Goal: Task Accomplishment & Management: Complete application form

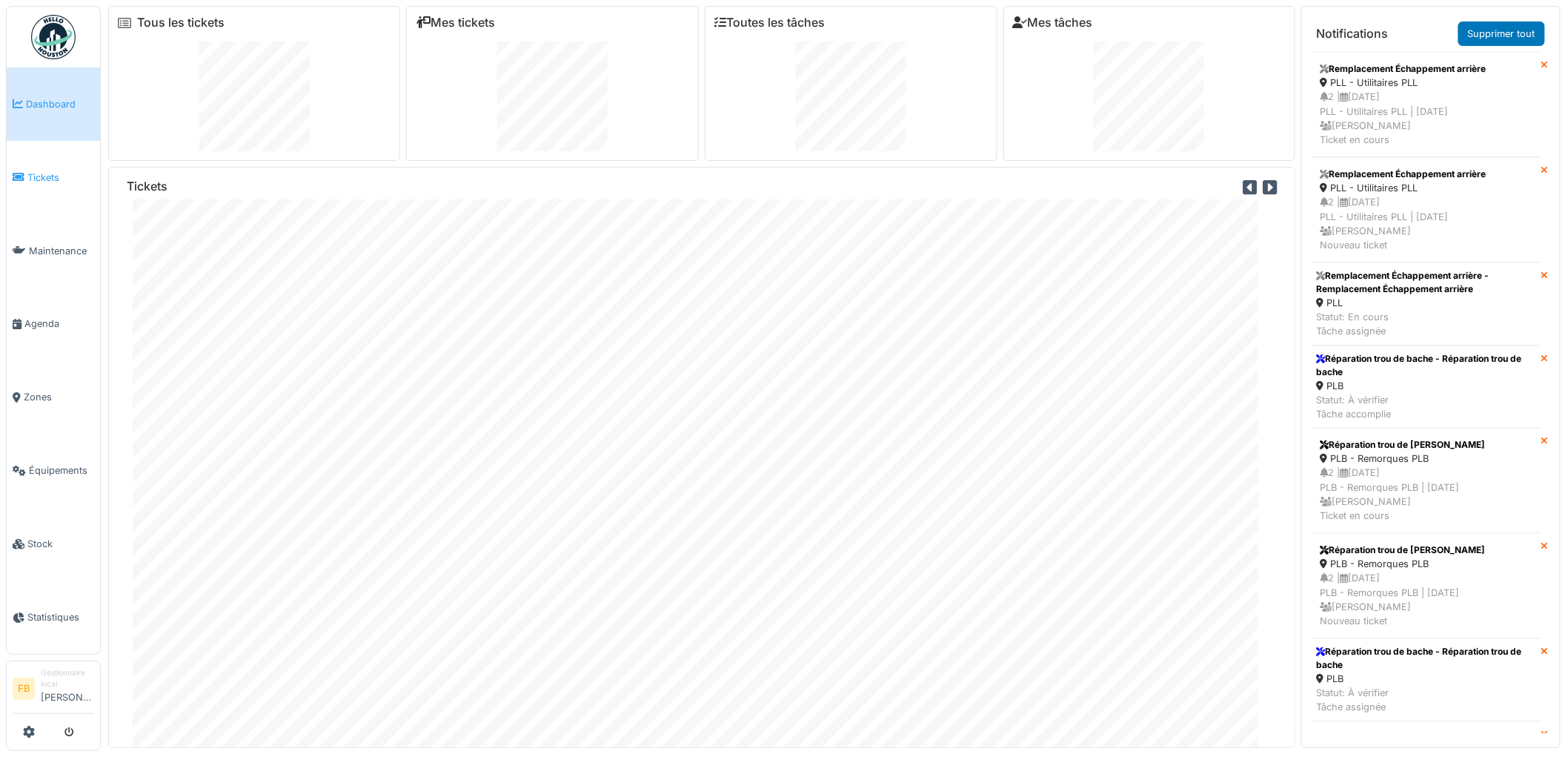
click at [60, 174] on span "Tickets" at bounding box center [60, 177] width 67 height 14
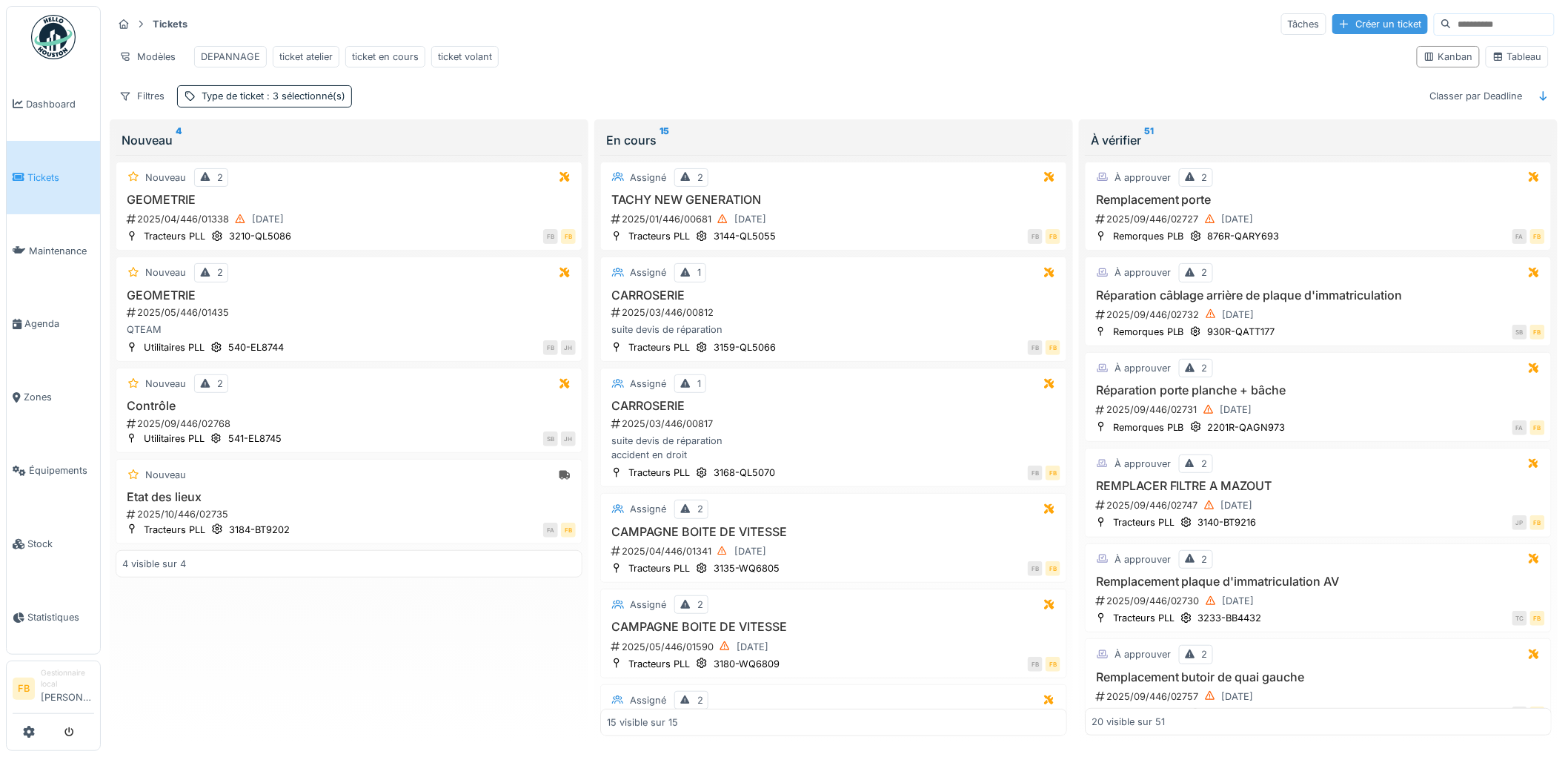
click at [1350, 23] on div "Créer un ticket" at bounding box center [1380, 24] width 95 height 20
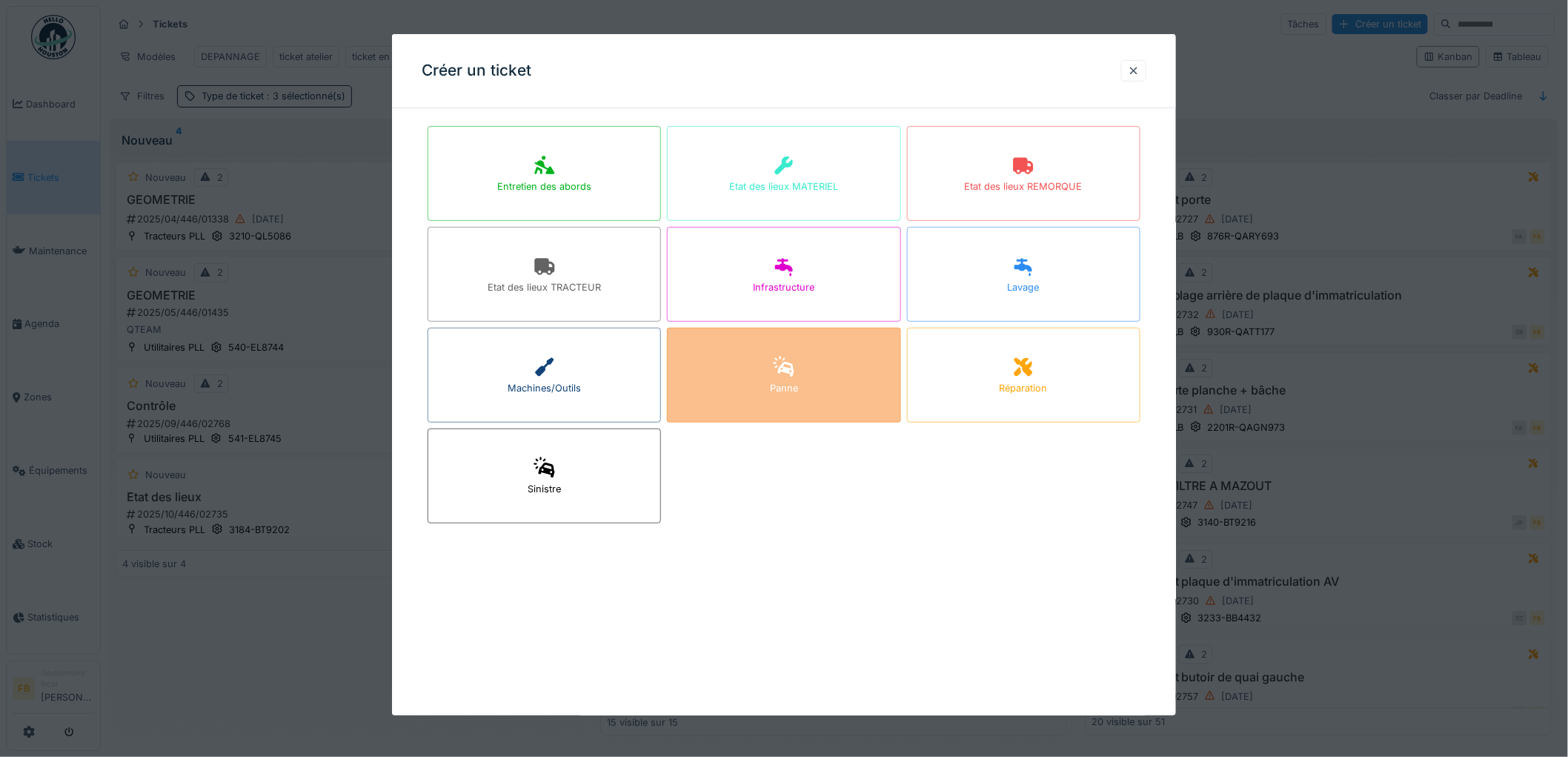
click at [797, 383] on div "Panne" at bounding box center [784, 387] width 28 height 14
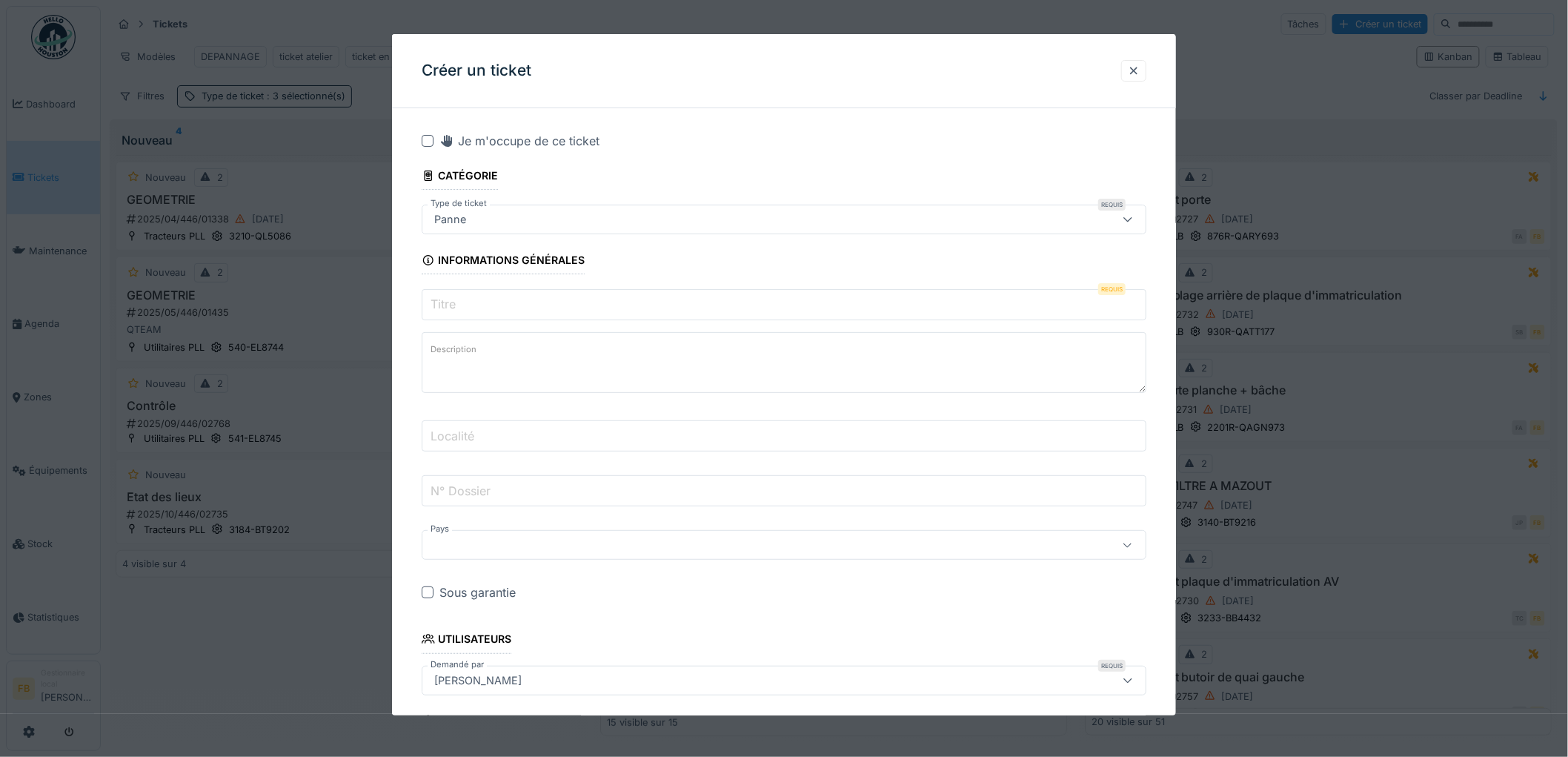
click at [494, 304] on input "Titre" at bounding box center [783, 304] width 725 height 31
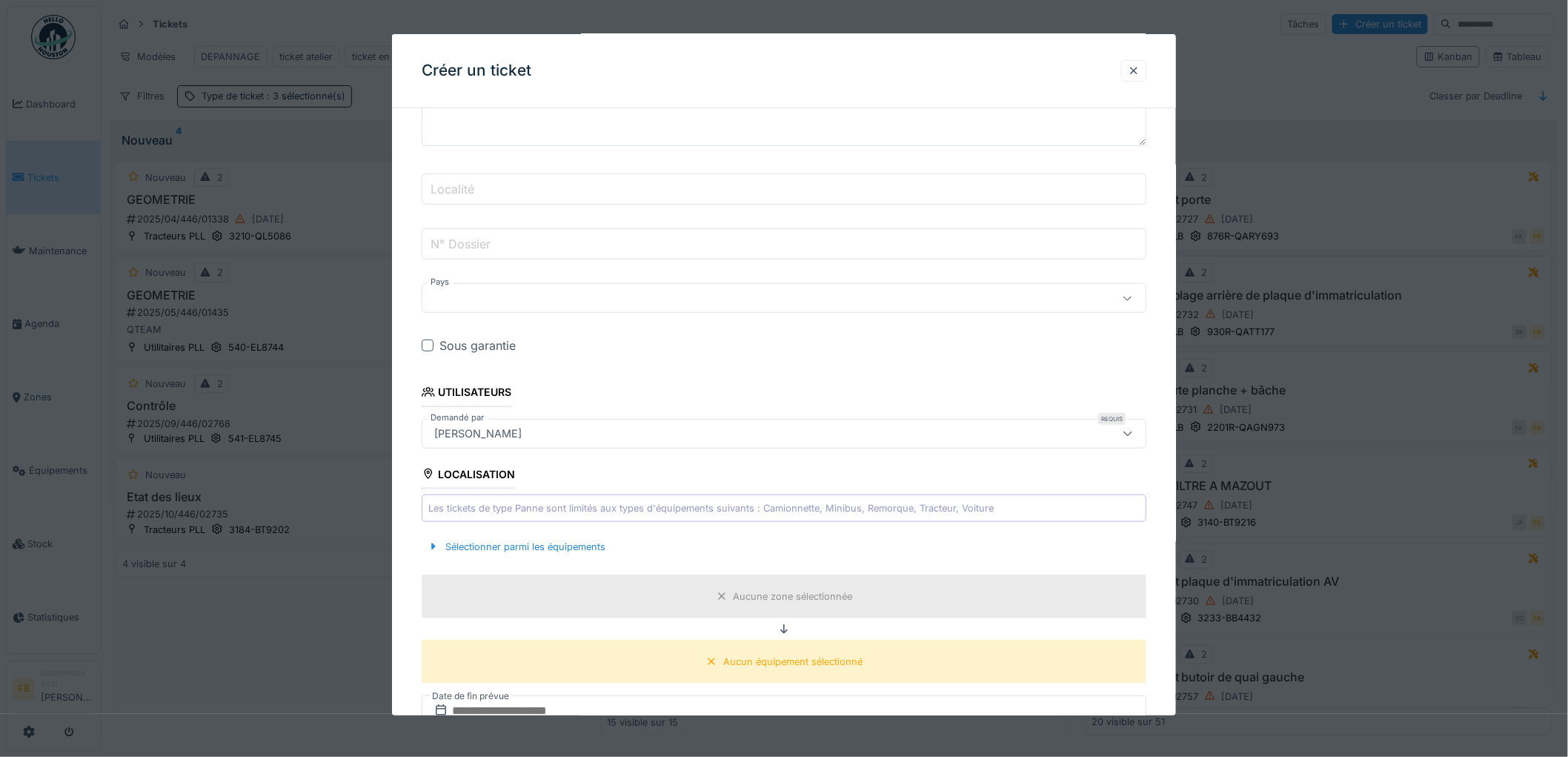
scroll to position [411, 0]
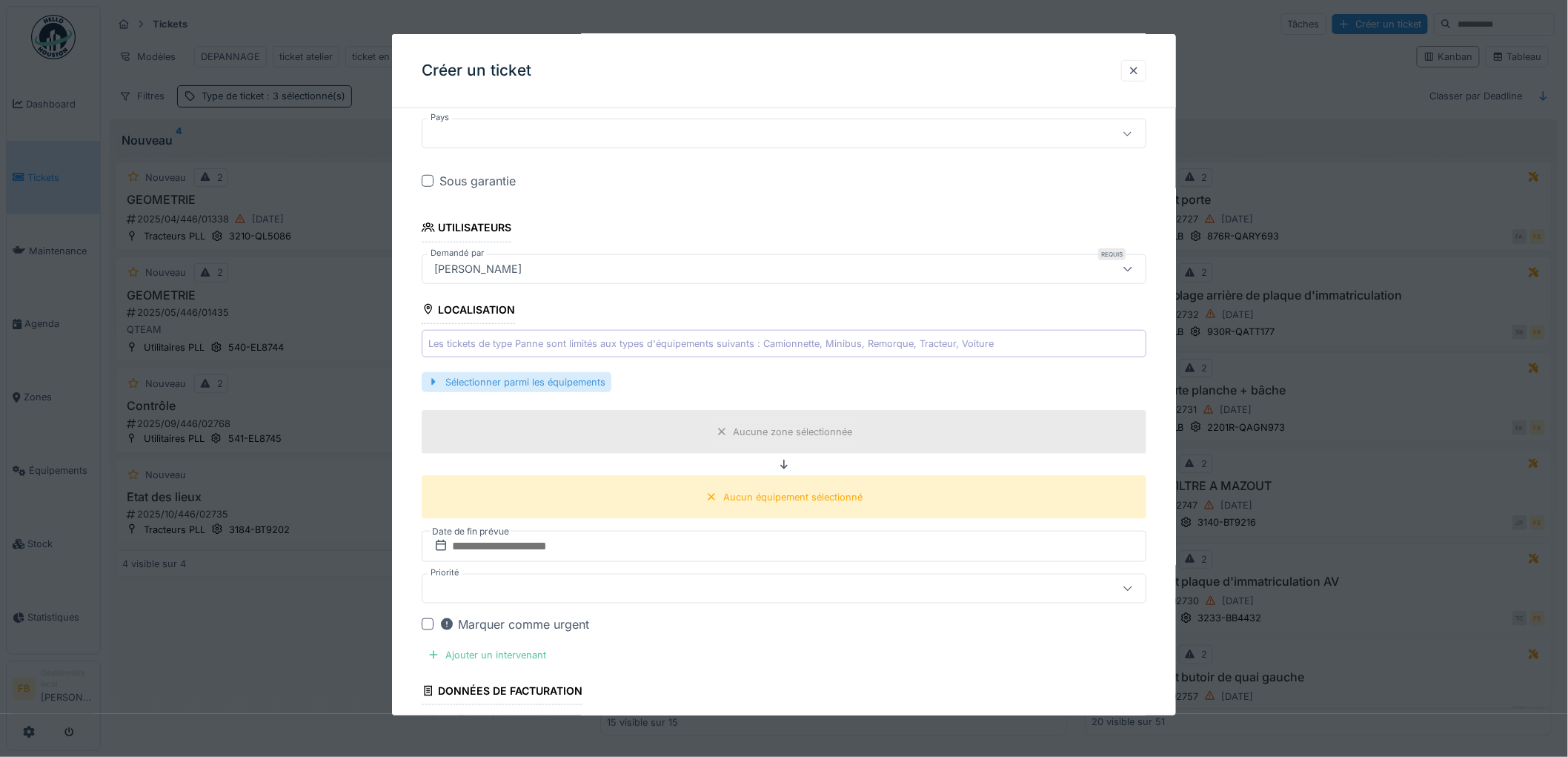
type input "**********"
click at [542, 383] on div "Sélectionner parmi les équipements" at bounding box center [515, 382] width 189 height 20
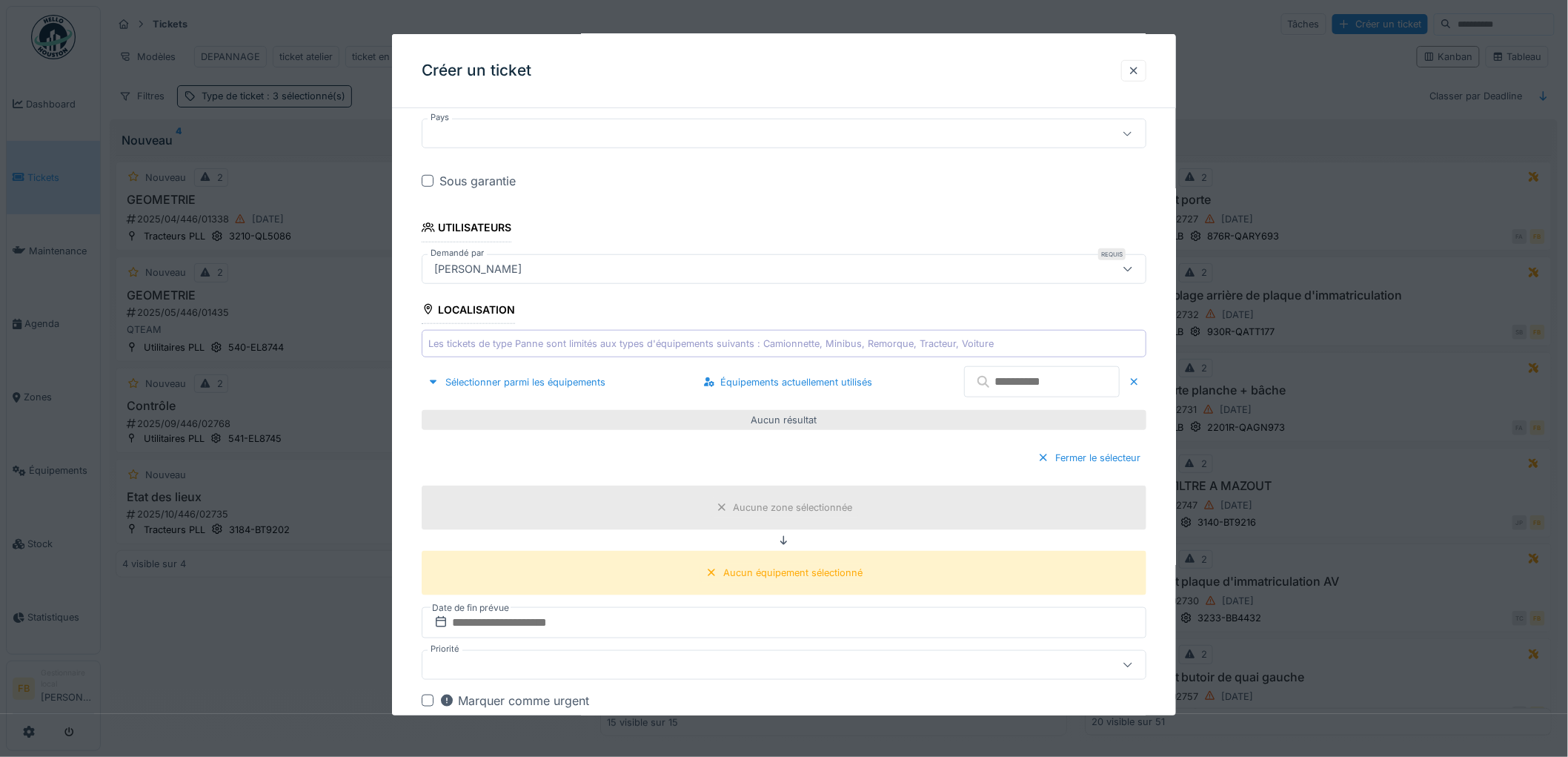
click at [993, 380] on input "text" at bounding box center [1041, 381] width 155 height 31
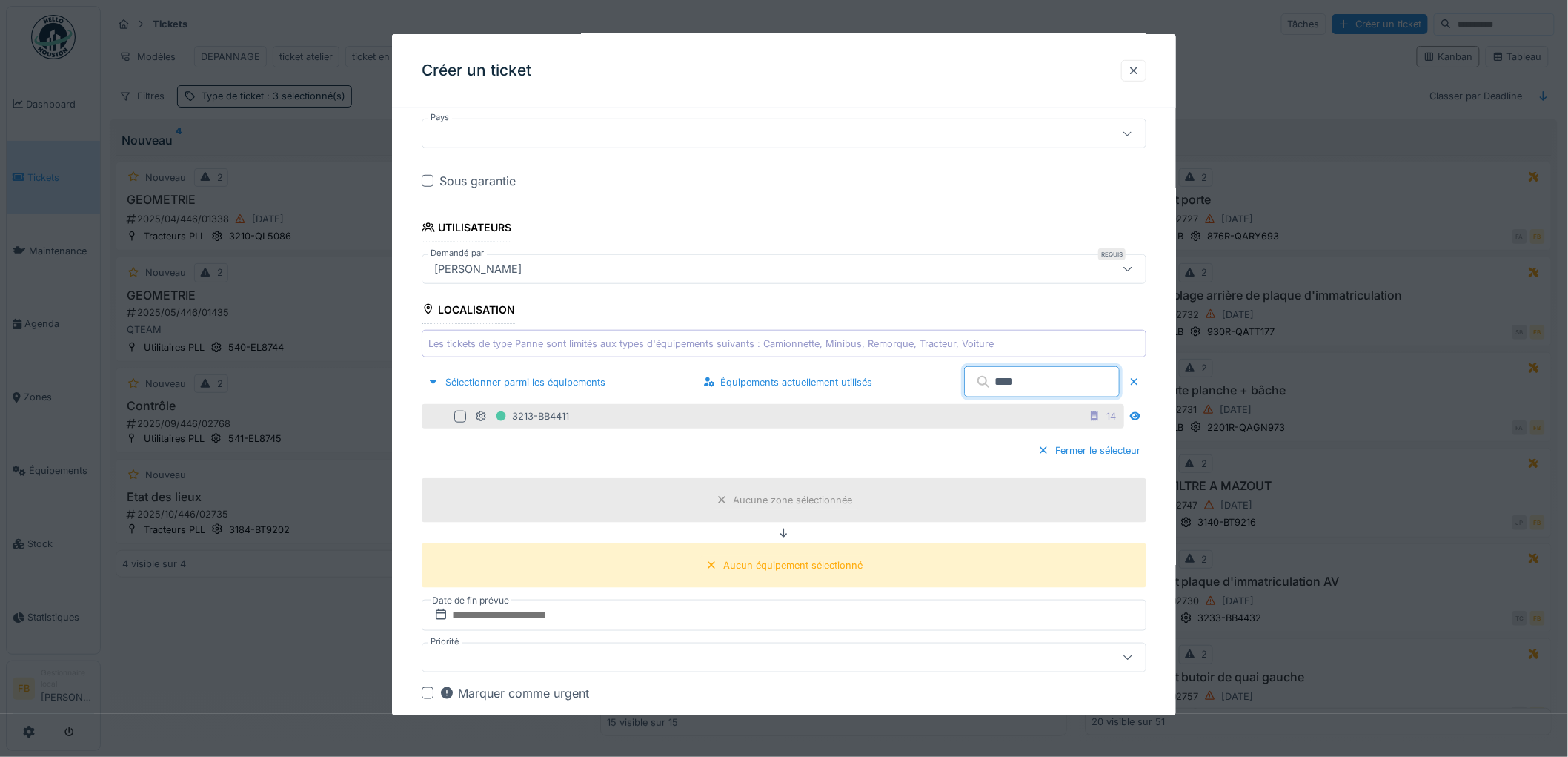
type input "****"
click at [461, 412] on div at bounding box center [460, 417] width 12 height 12
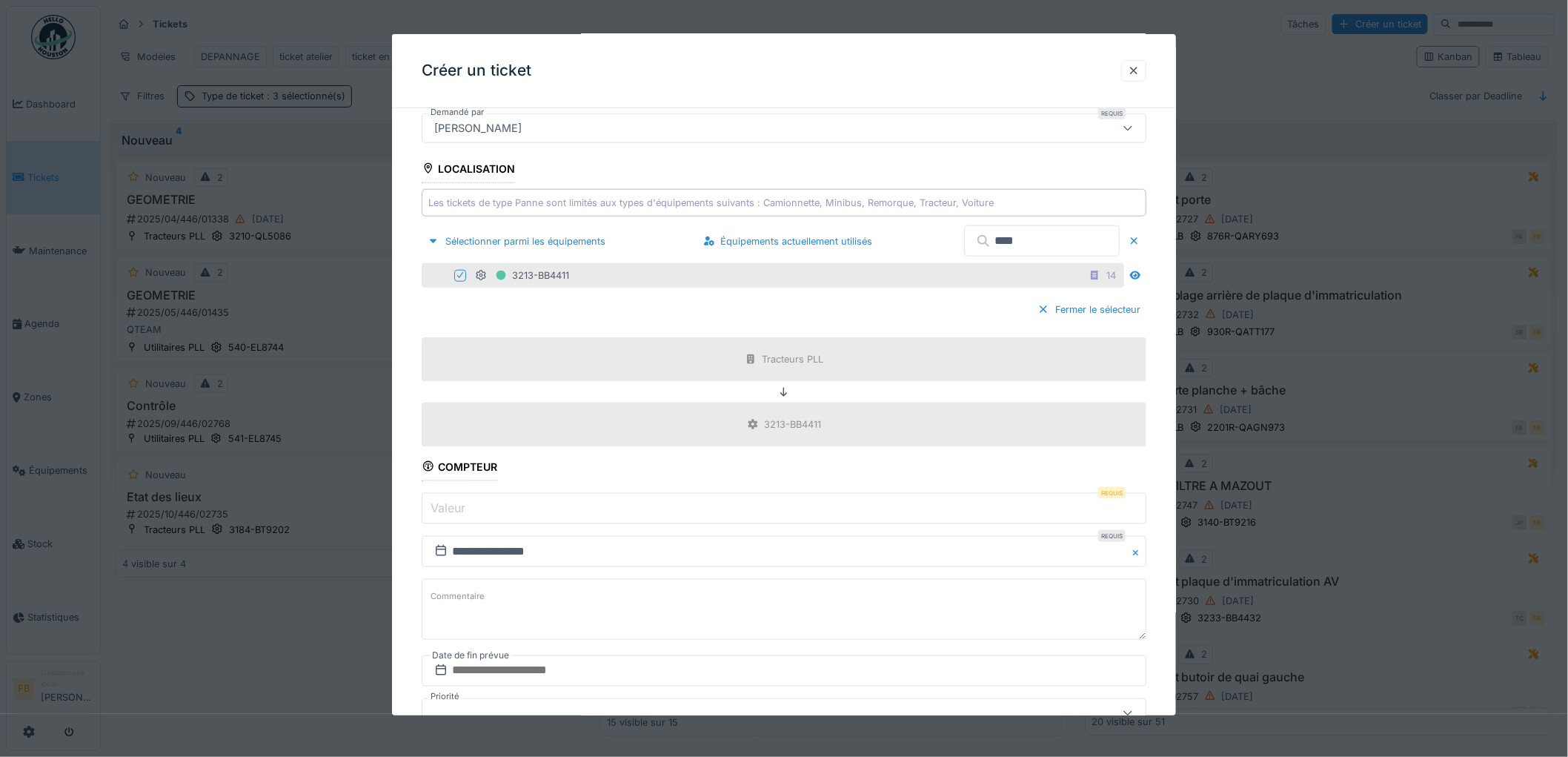
scroll to position [576, 0]
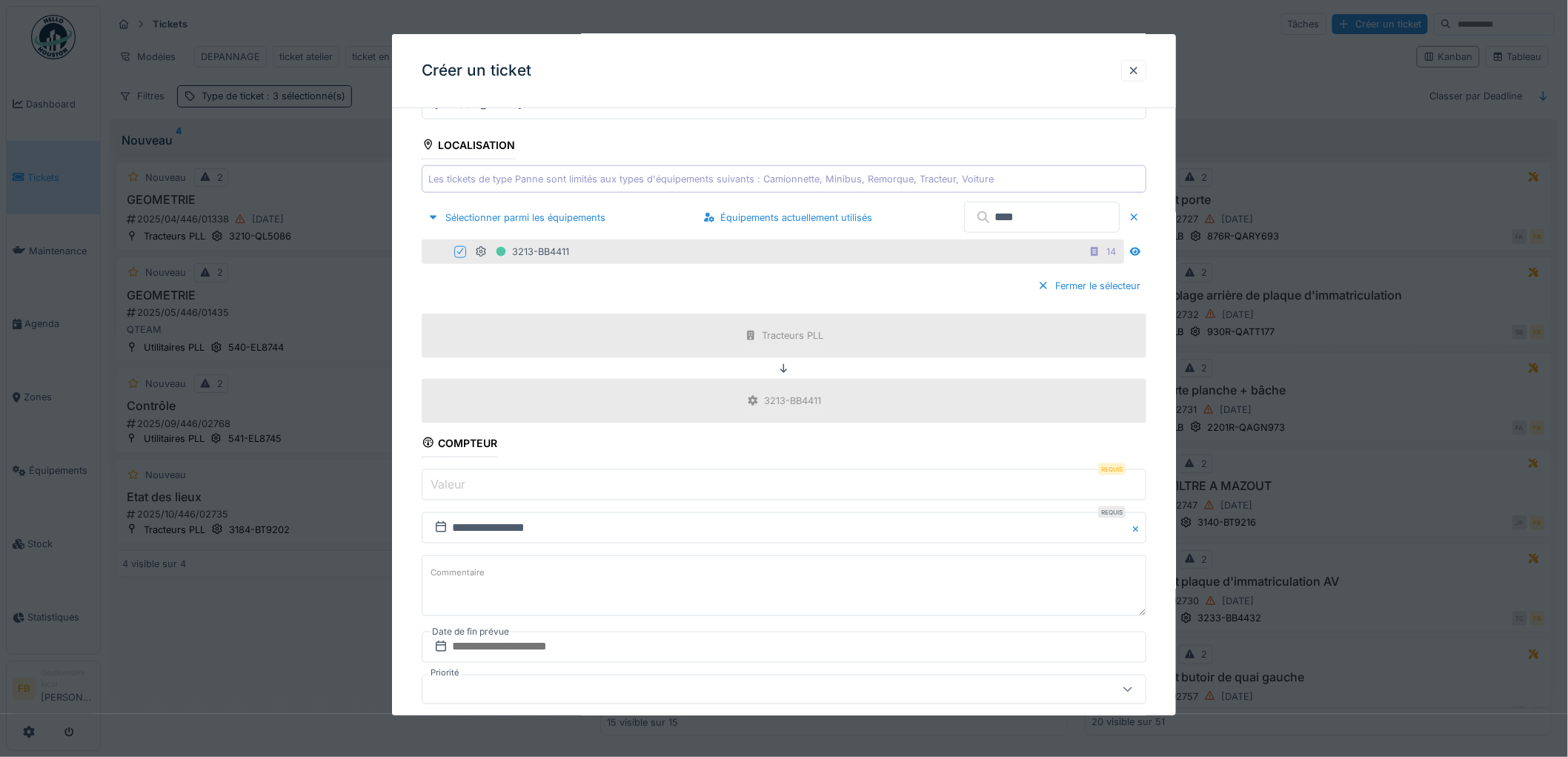
click at [465, 483] on label "Valeur" at bounding box center [448, 484] width 41 height 18
click at [465, 483] on input "Valeur" at bounding box center [783, 485] width 725 height 31
click at [453, 483] on label "Valeur" at bounding box center [448, 484] width 41 height 18
click at [453, 483] on input "Valeur" at bounding box center [783, 485] width 725 height 31
click at [447, 491] on label "Valeur" at bounding box center [448, 484] width 41 height 18
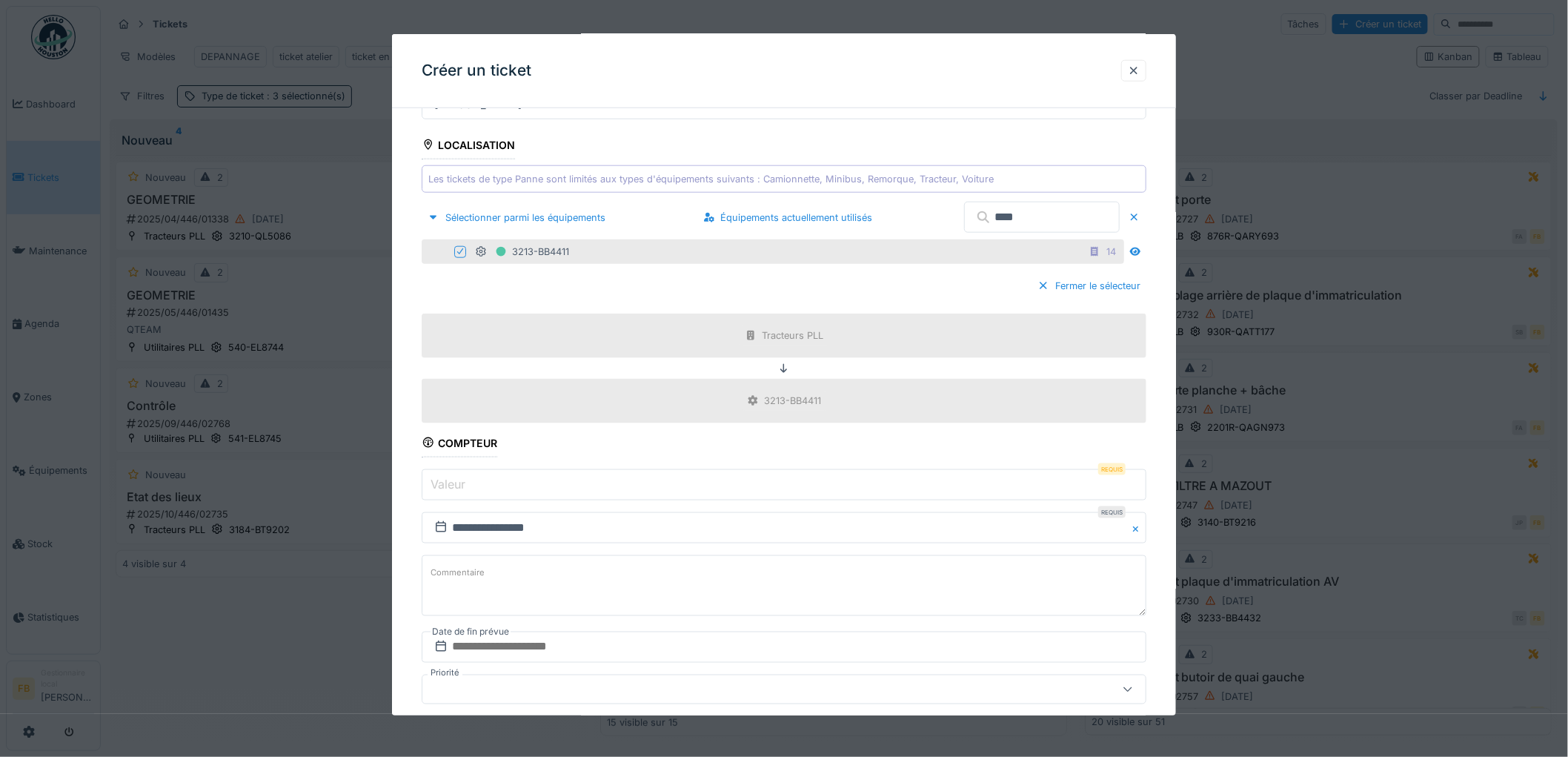
click at [447, 491] on input "Valeur" at bounding box center [783, 485] width 725 height 31
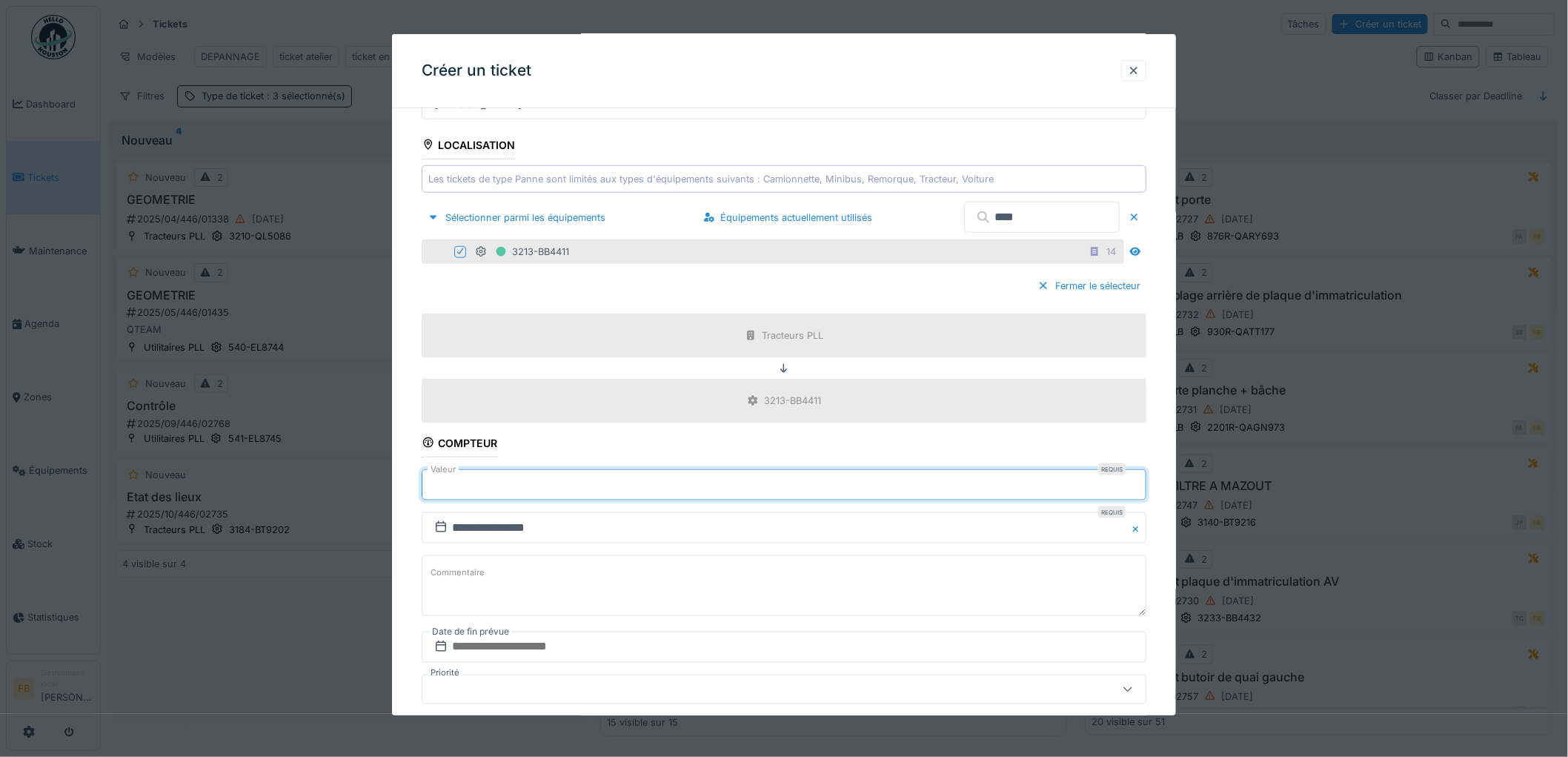
type input "******"
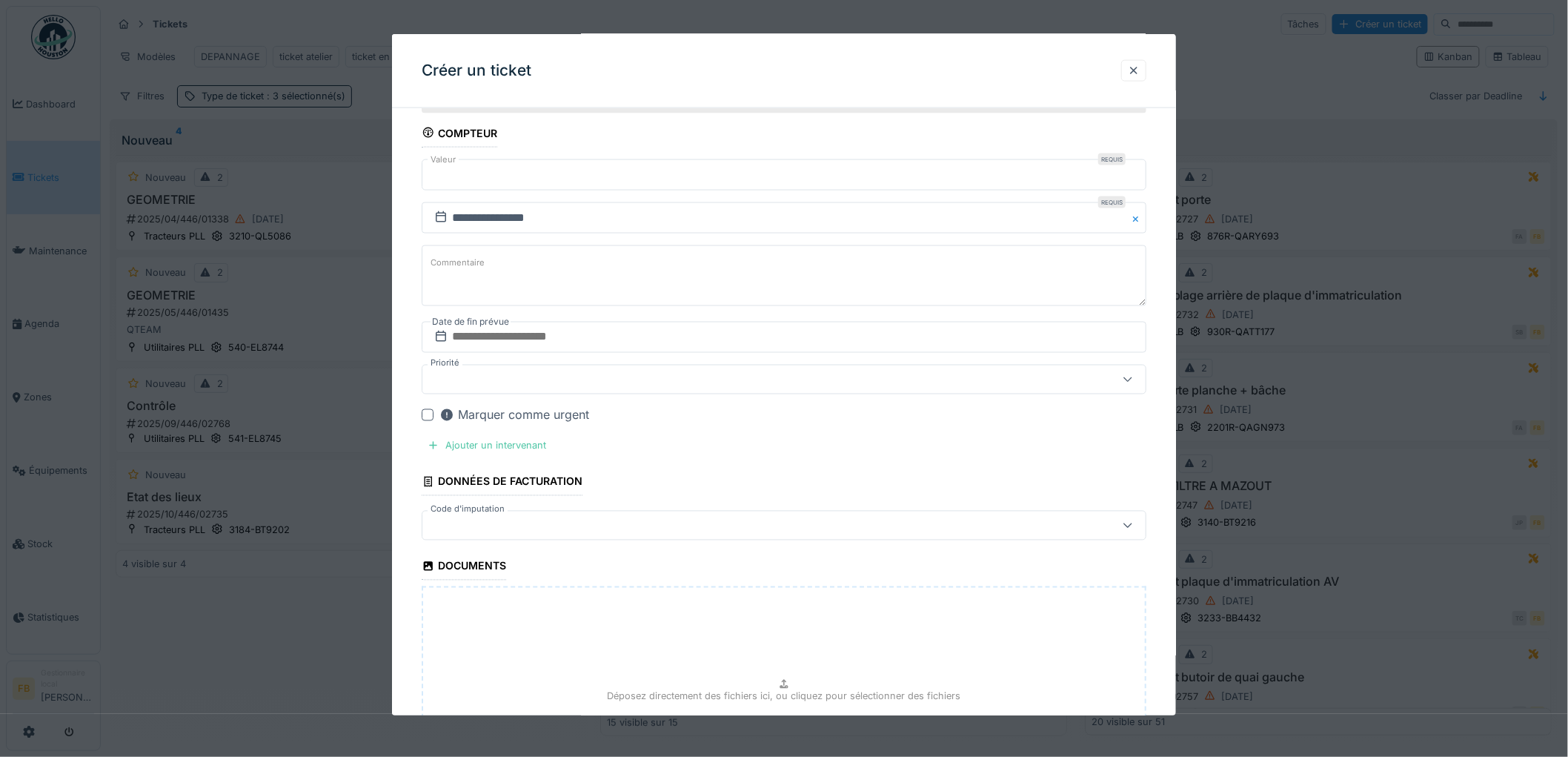
scroll to position [1070, 0]
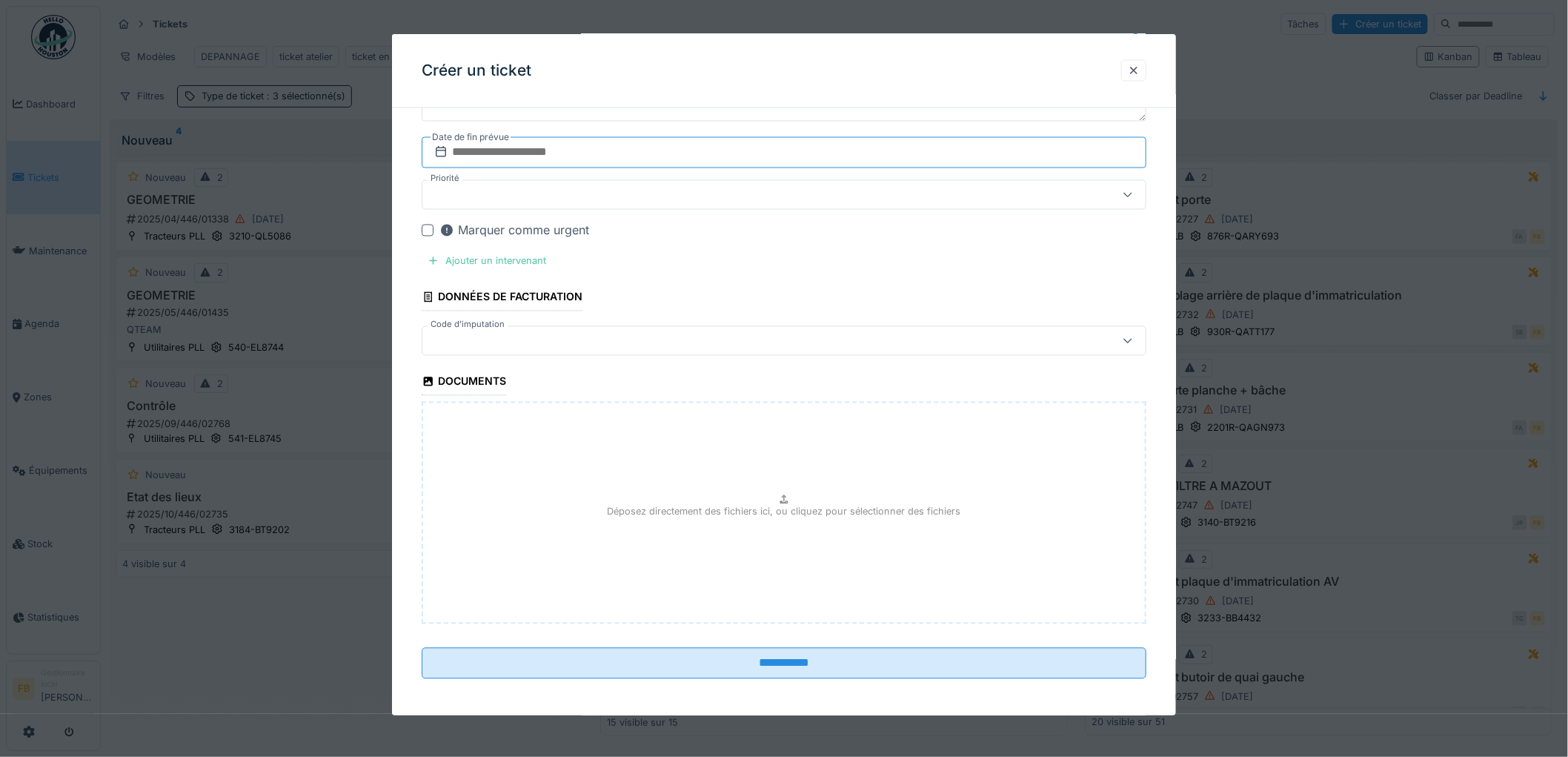
click at [492, 151] on input "text" at bounding box center [783, 152] width 725 height 31
click at [744, 346] on div "30" at bounding box center [739, 345] width 20 height 22
click at [544, 270] on div "Ajouter un intervenant" at bounding box center [486, 261] width 130 height 20
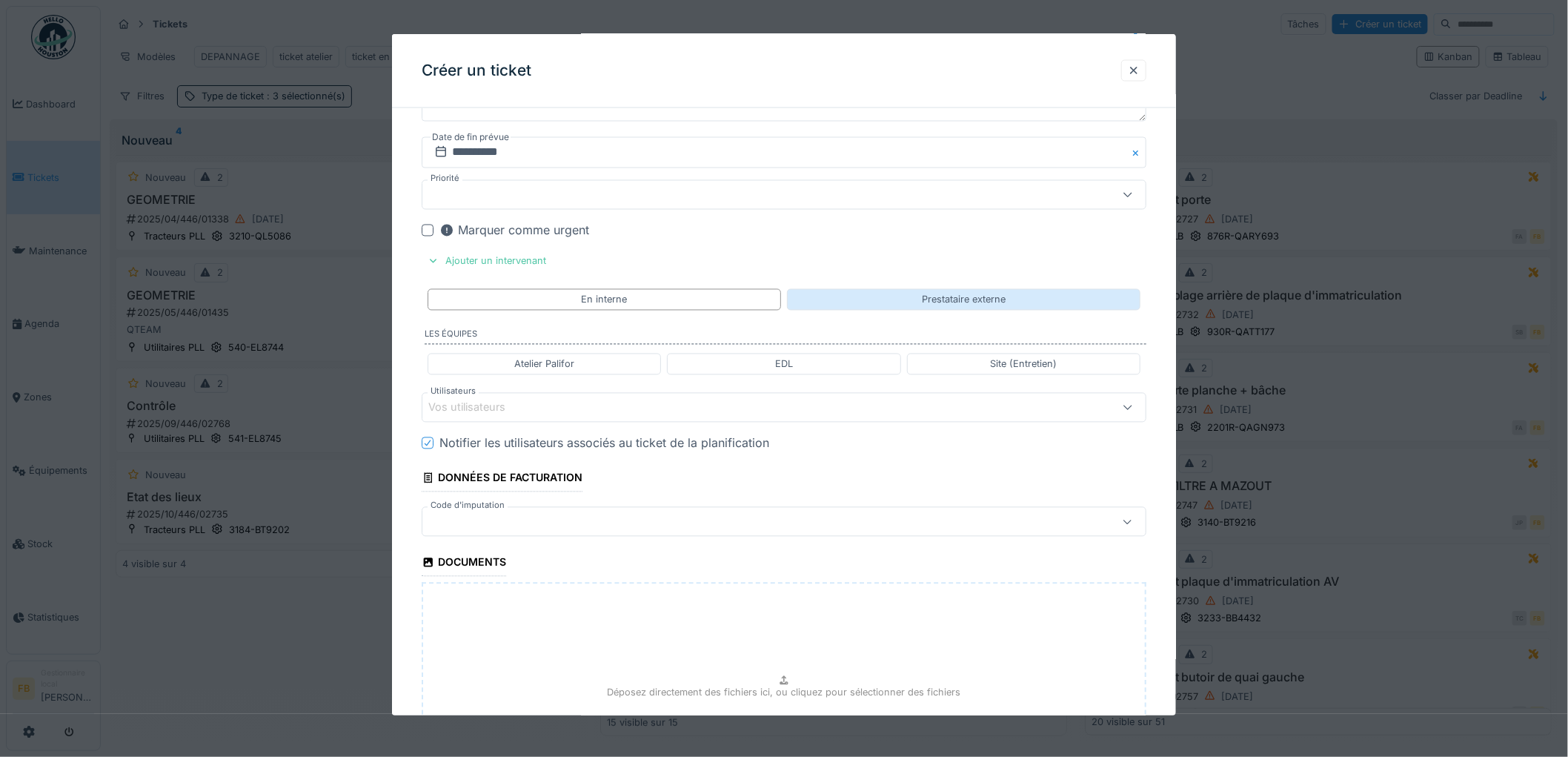
click at [833, 304] on div "Prestataire externe" at bounding box center [963, 300] width 353 height 22
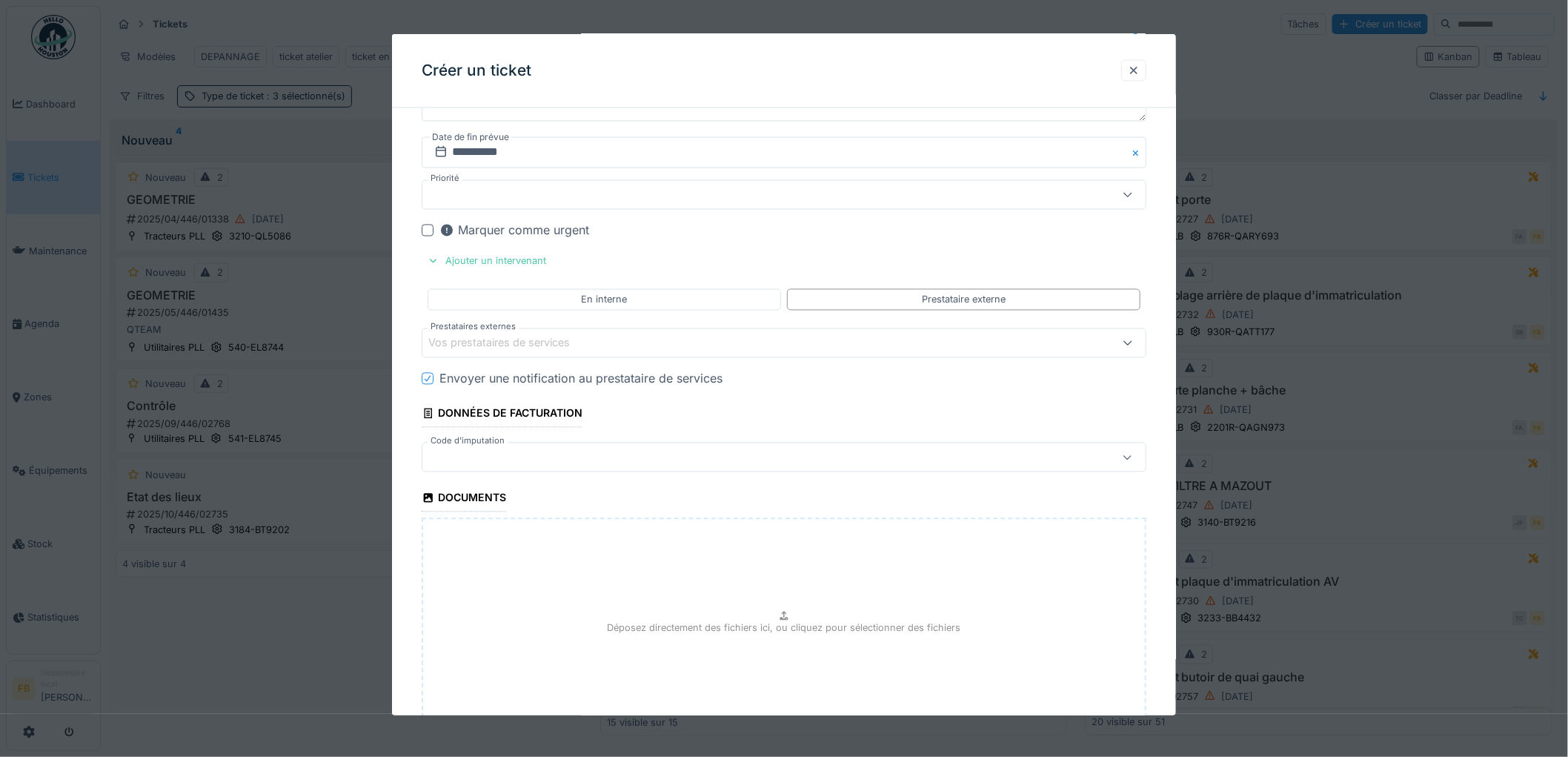
click at [469, 344] on div "Vos prestataires de services" at bounding box center [509, 342] width 162 height 16
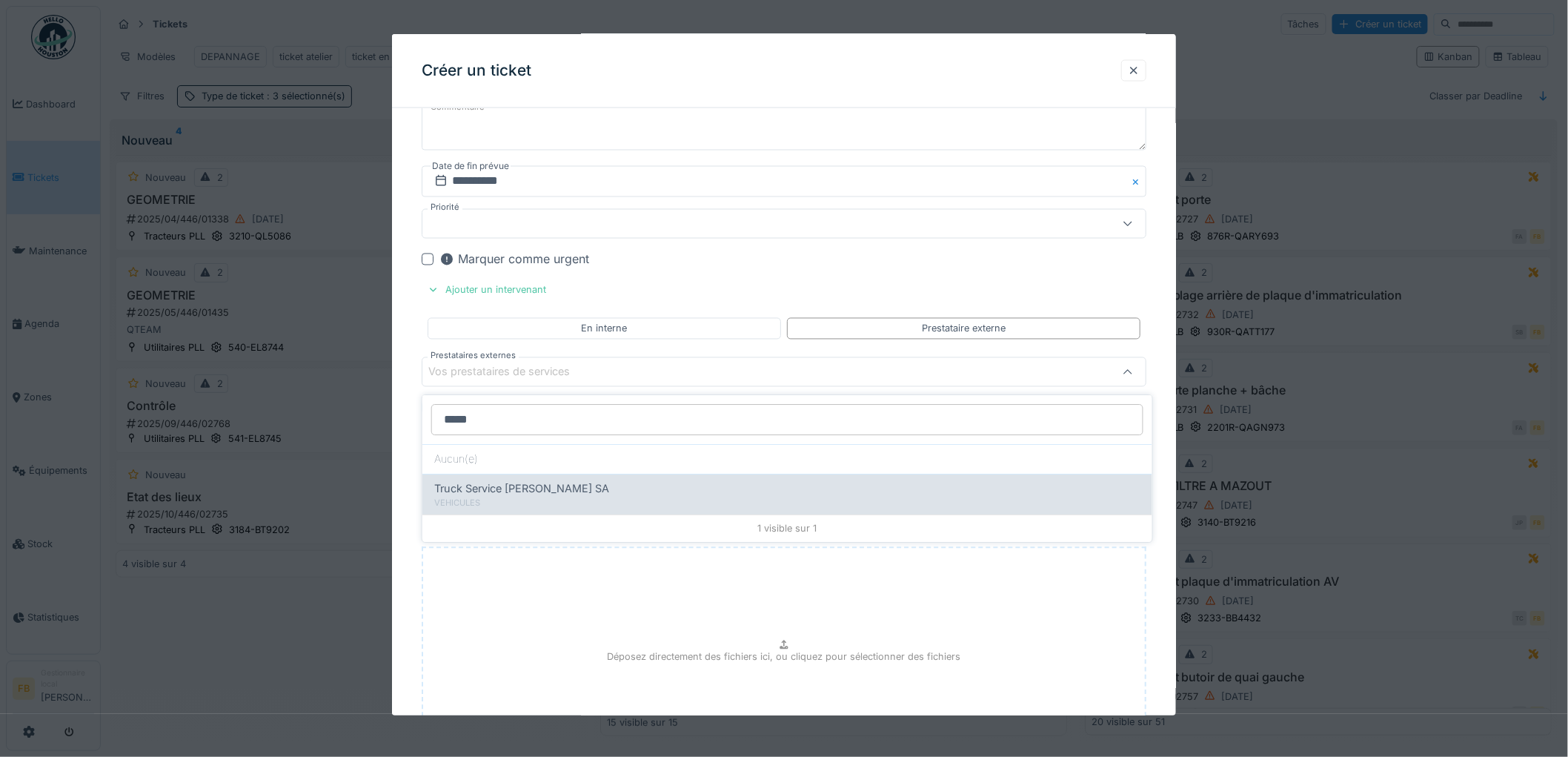
type input "*****"
click at [509, 484] on span "Truck Service [PERSON_NAME] SA" at bounding box center [522, 487] width 175 height 16
type input "*****"
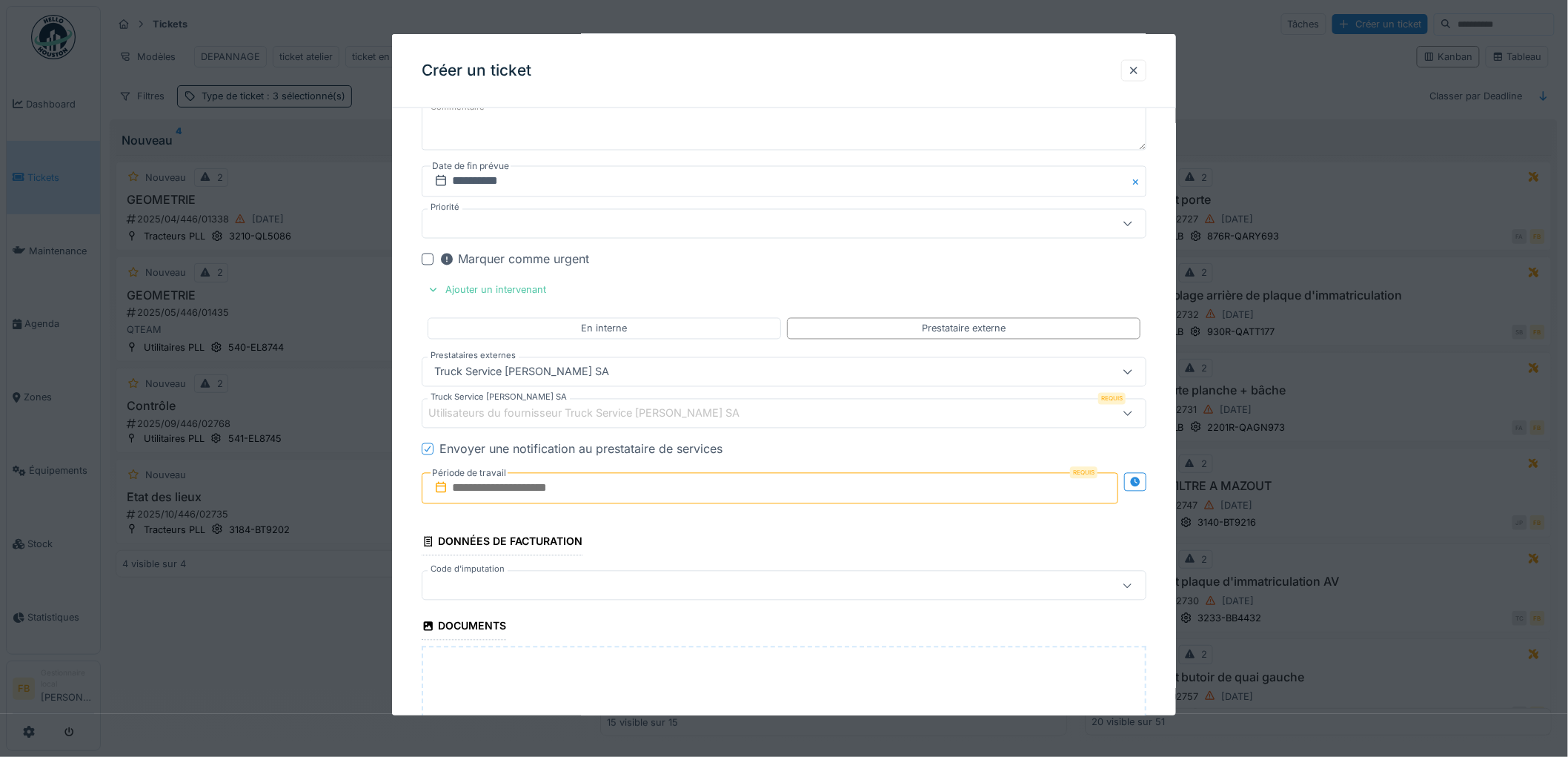
click at [477, 418] on div "Utilisateurs du fournisseur Truck Service [PERSON_NAME] SA" at bounding box center [594, 413] width 332 height 16
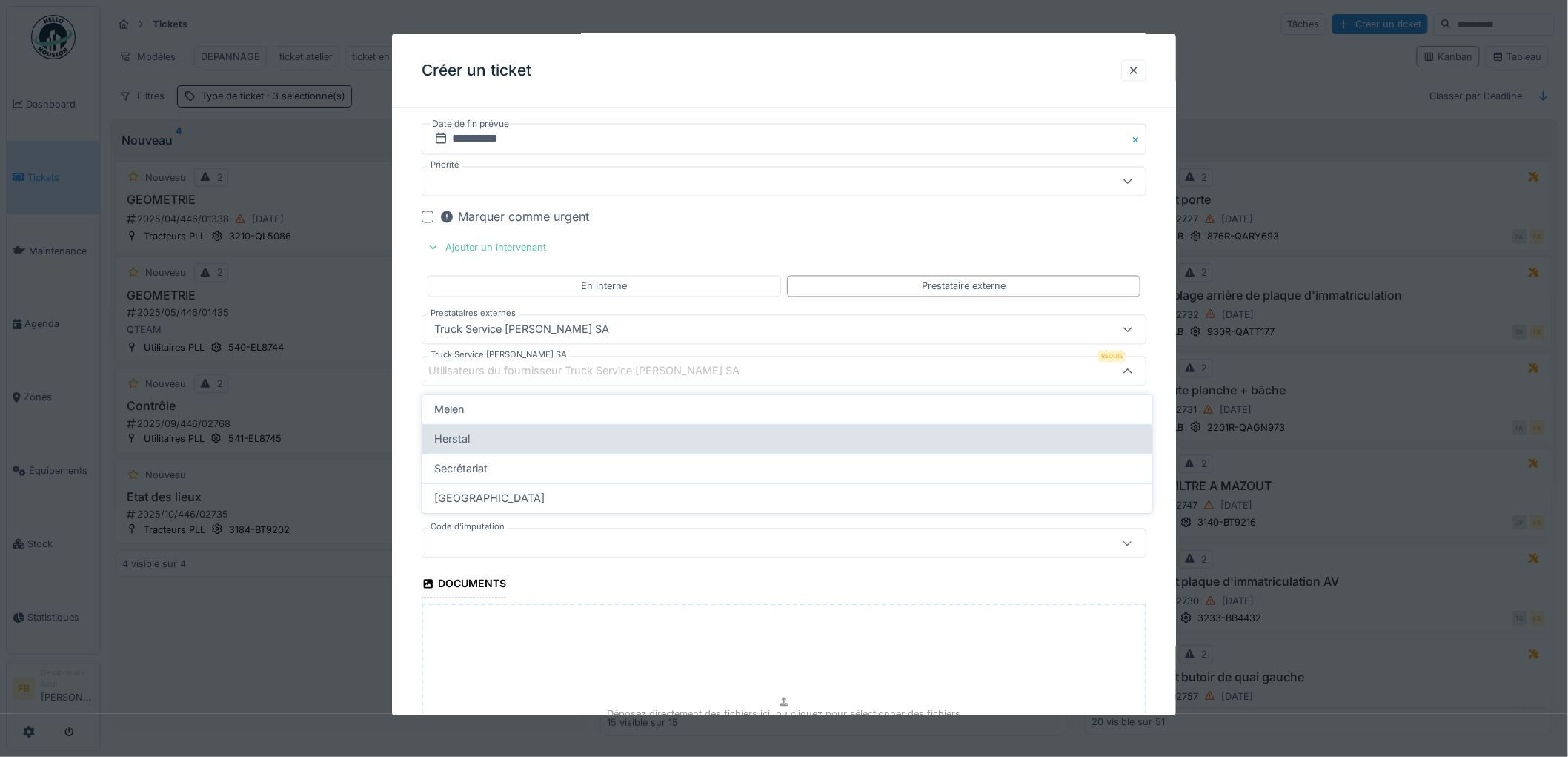
click at [480, 441] on div "Herstal" at bounding box center [787, 438] width 706 height 16
type input "*****"
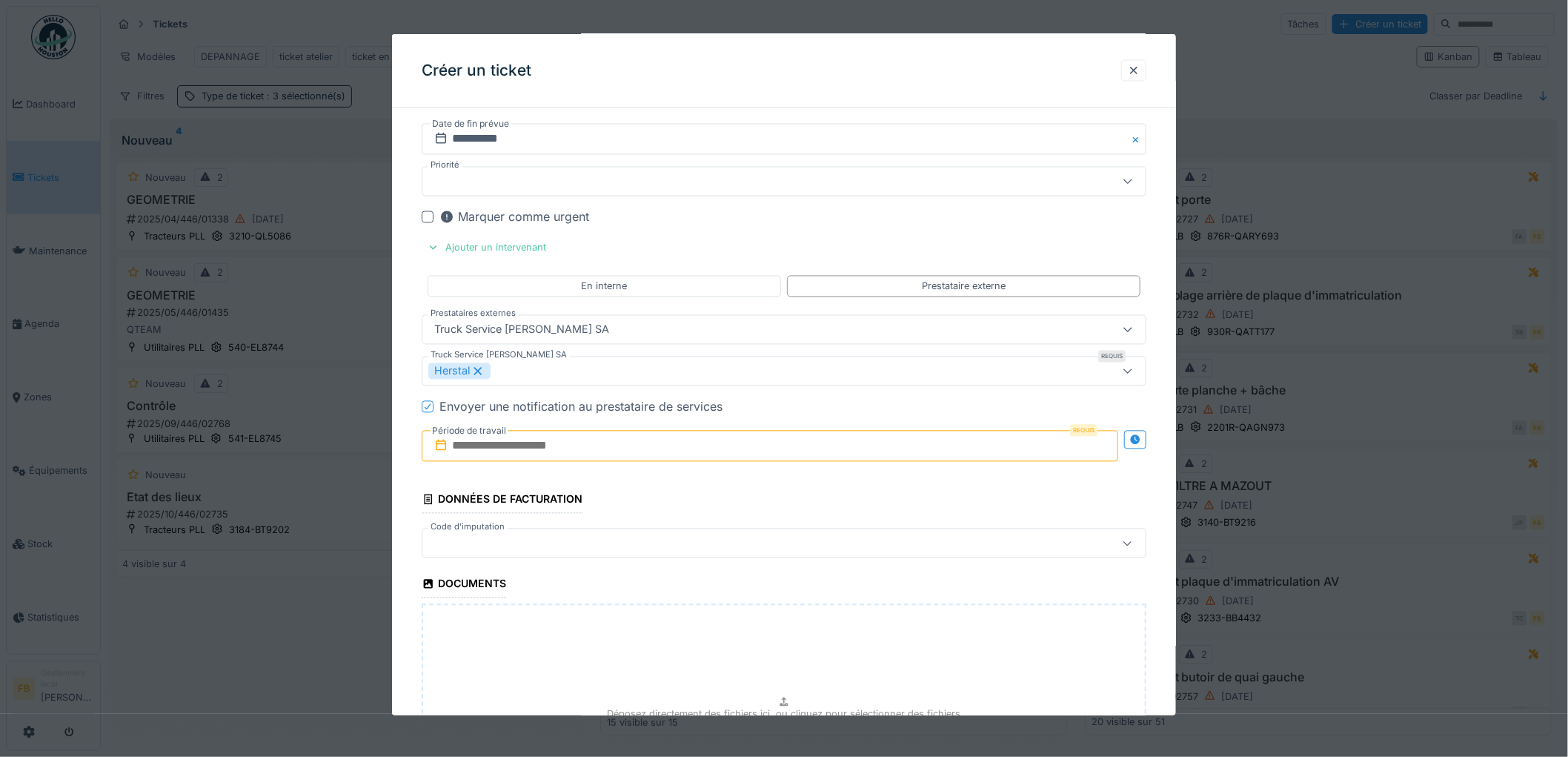
click at [431, 411] on icon at bounding box center [427, 407] width 8 height 8
click at [480, 448] on input "text" at bounding box center [769, 446] width 696 height 31
click at [723, 642] on div "30" at bounding box center [725, 640] width 20 height 22
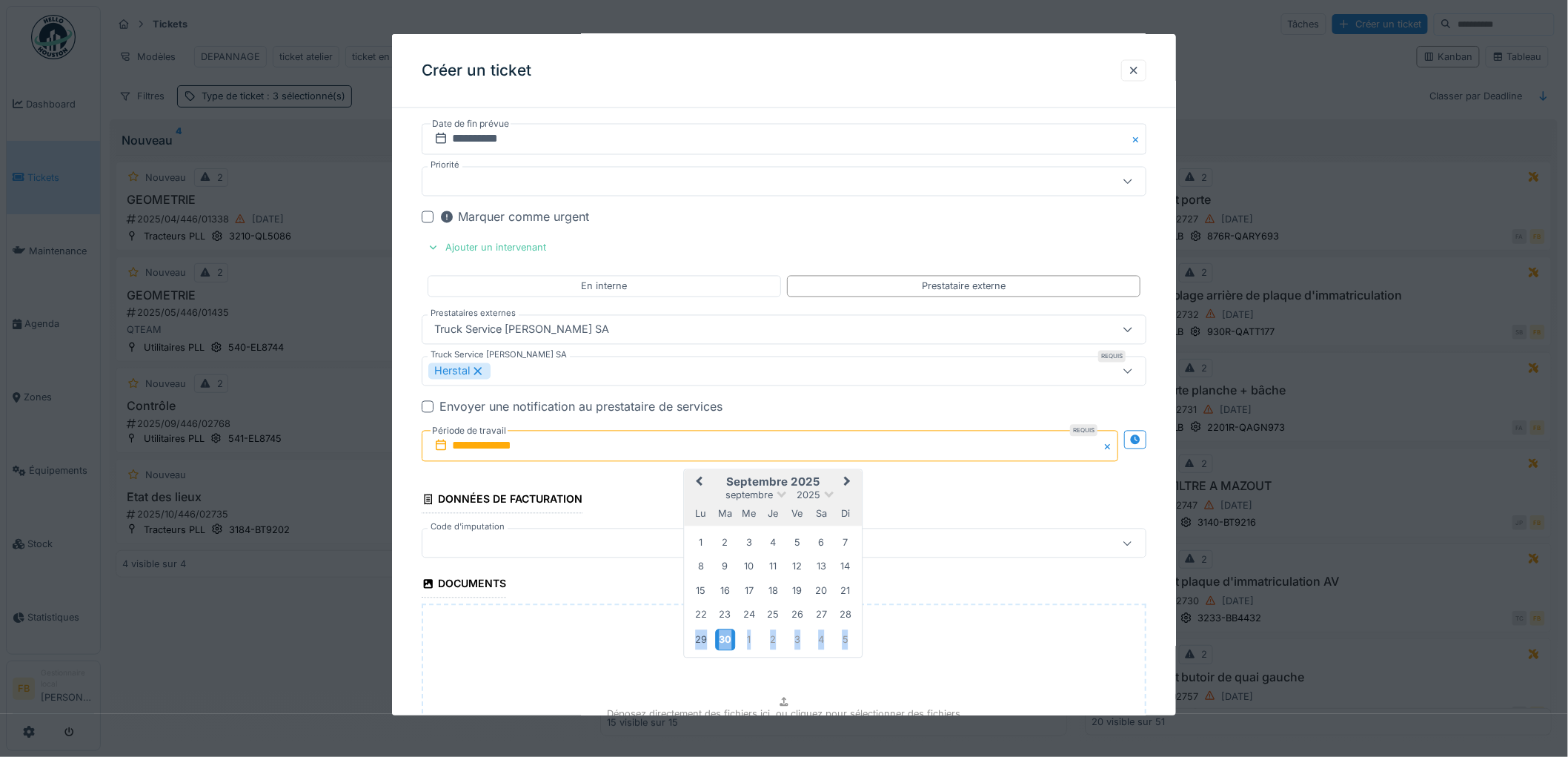
click at [723, 642] on div "30" at bounding box center [725, 640] width 20 height 22
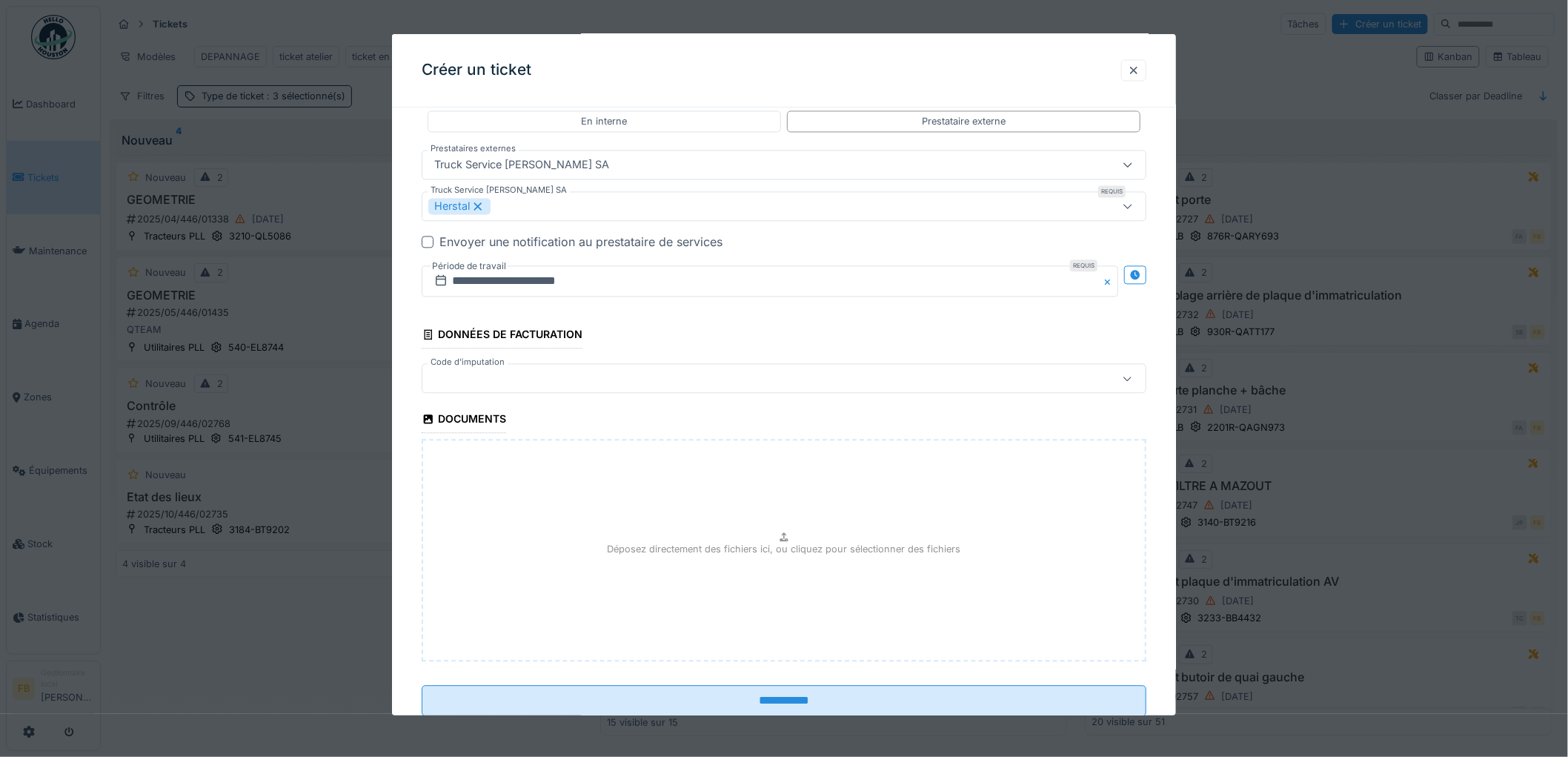
click at [482, 380] on div at bounding box center [742, 378] width 629 height 16
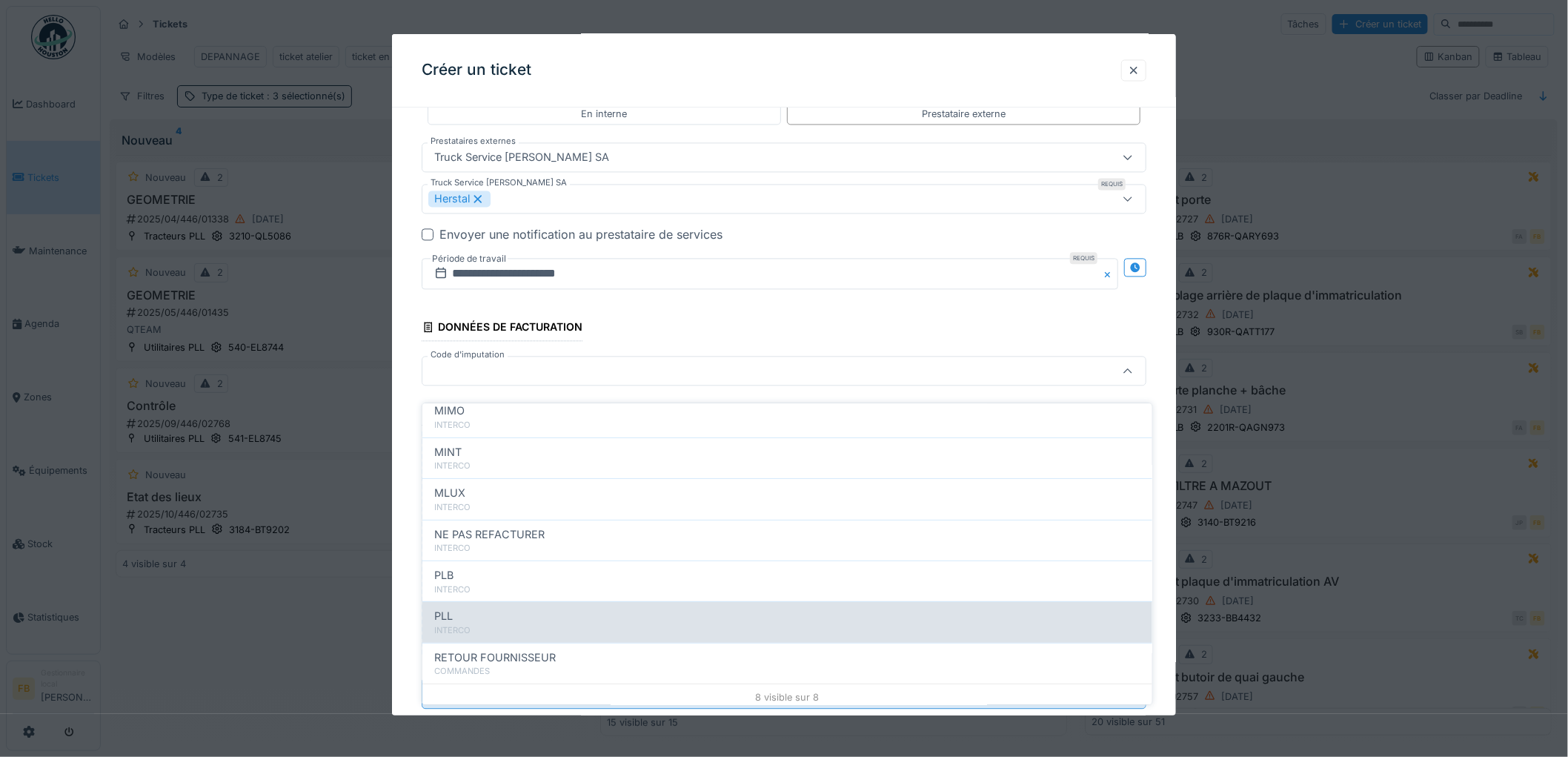
scroll to position [132, 0]
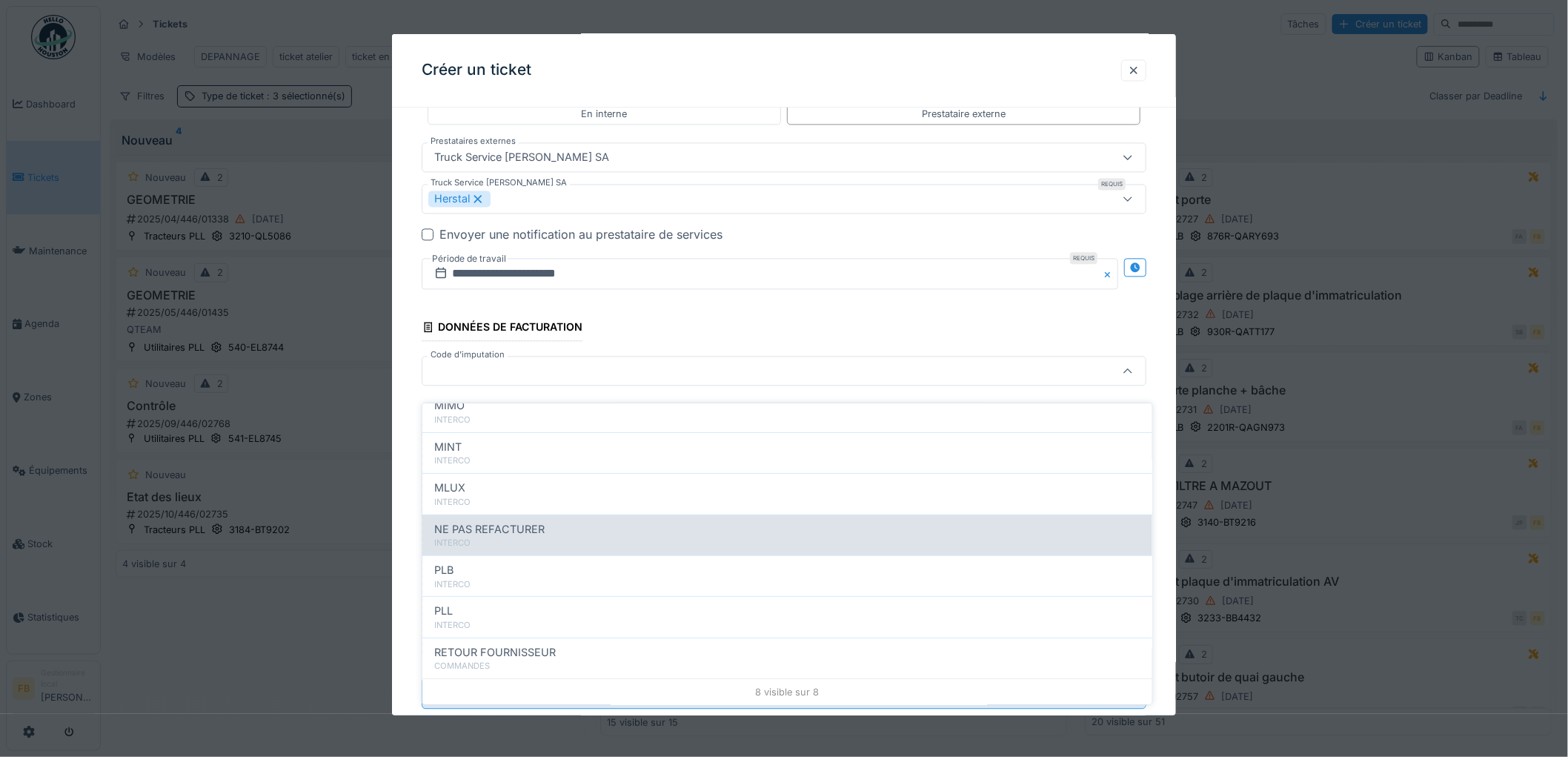
click at [512, 525] on span "NE PAS REFACTURER" at bounding box center [489, 529] width 110 height 16
type input "****"
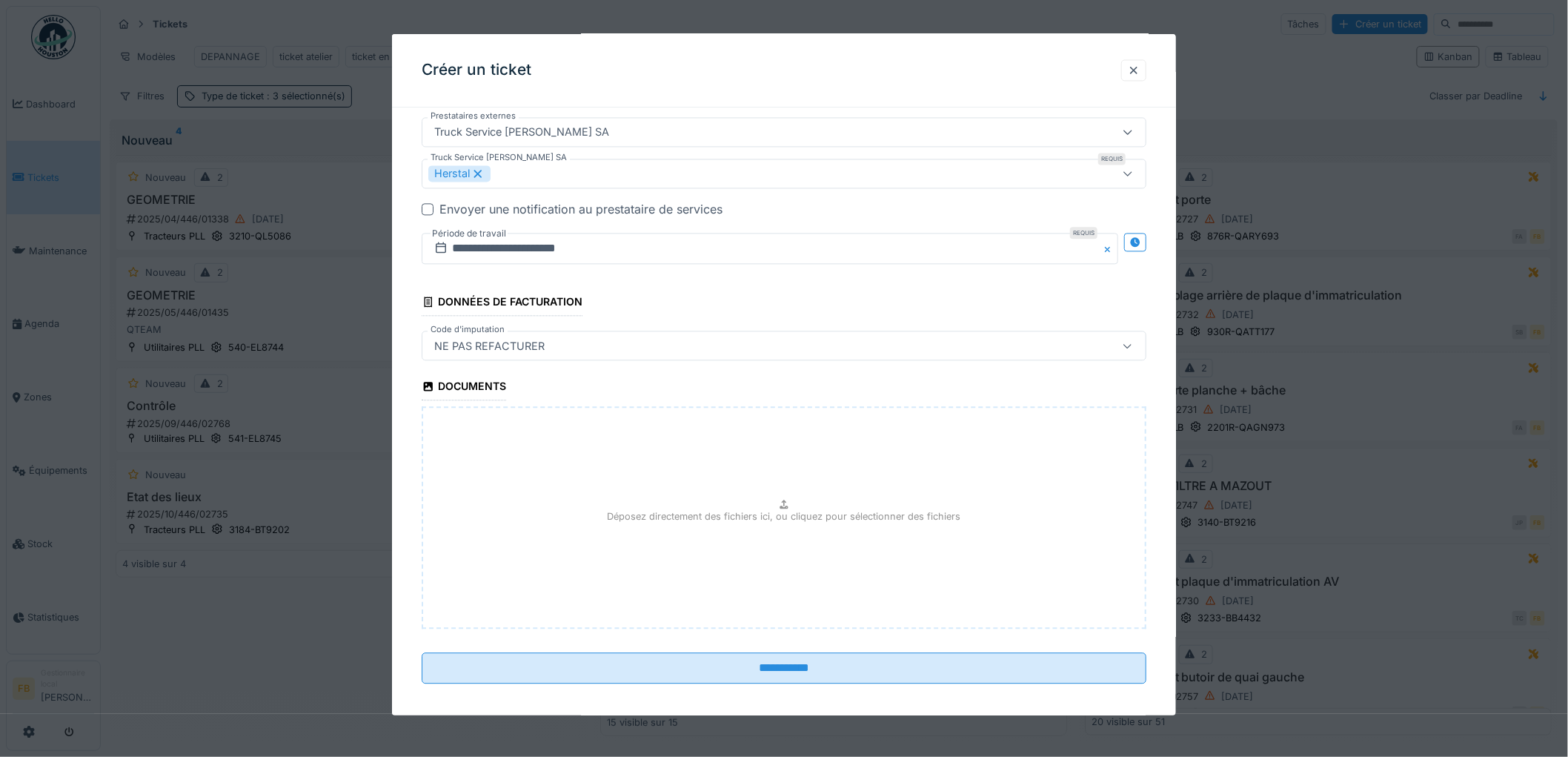
scroll to position [1294, 0]
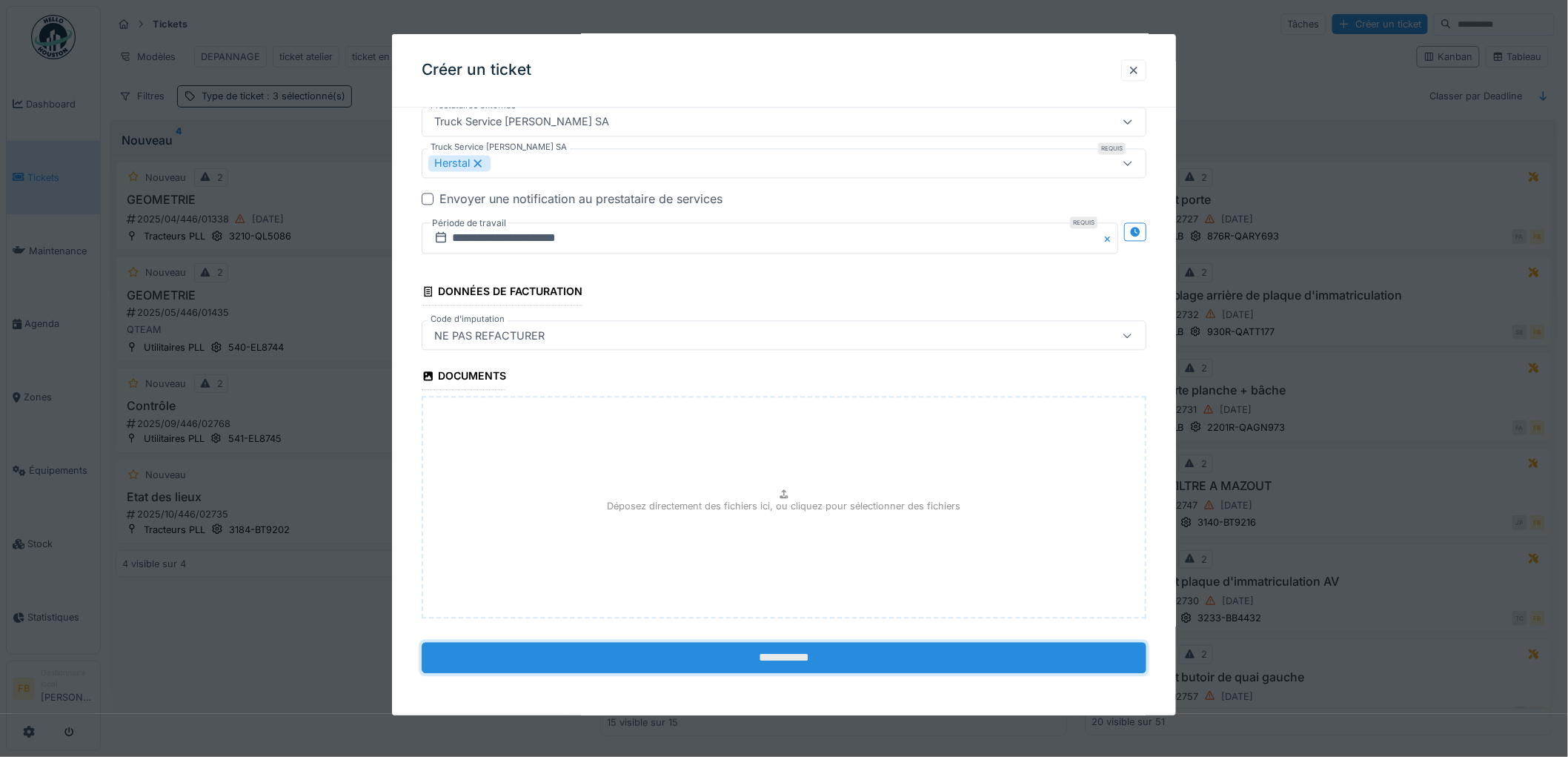
click at [728, 647] on input "**********" at bounding box center [783, 658] width 725 height 31
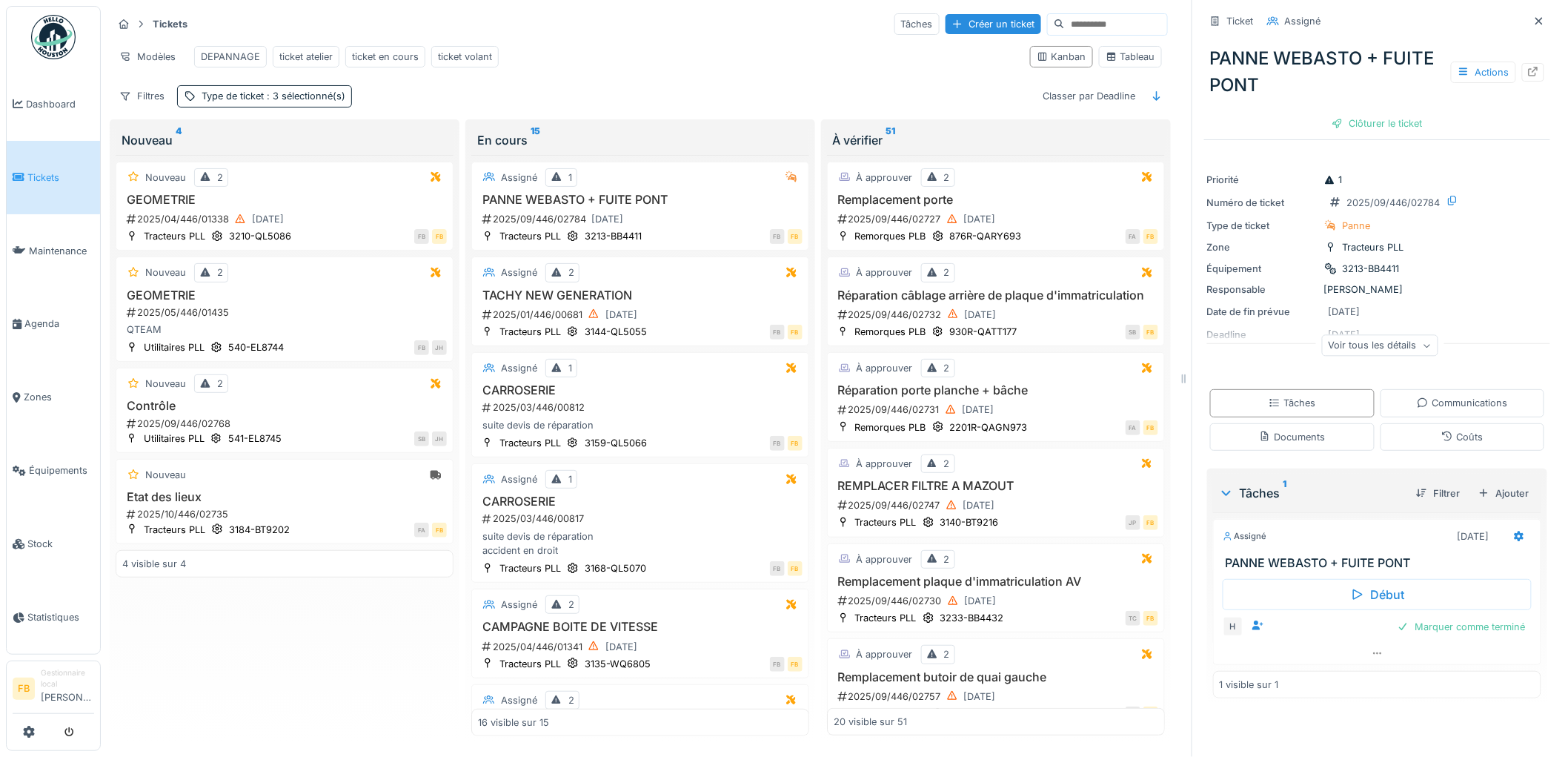
click at [46, 165] on link "Tickets" at bounding box center [53, 177] width 93 height 74
